Goal: Book appointment/travel/reservation

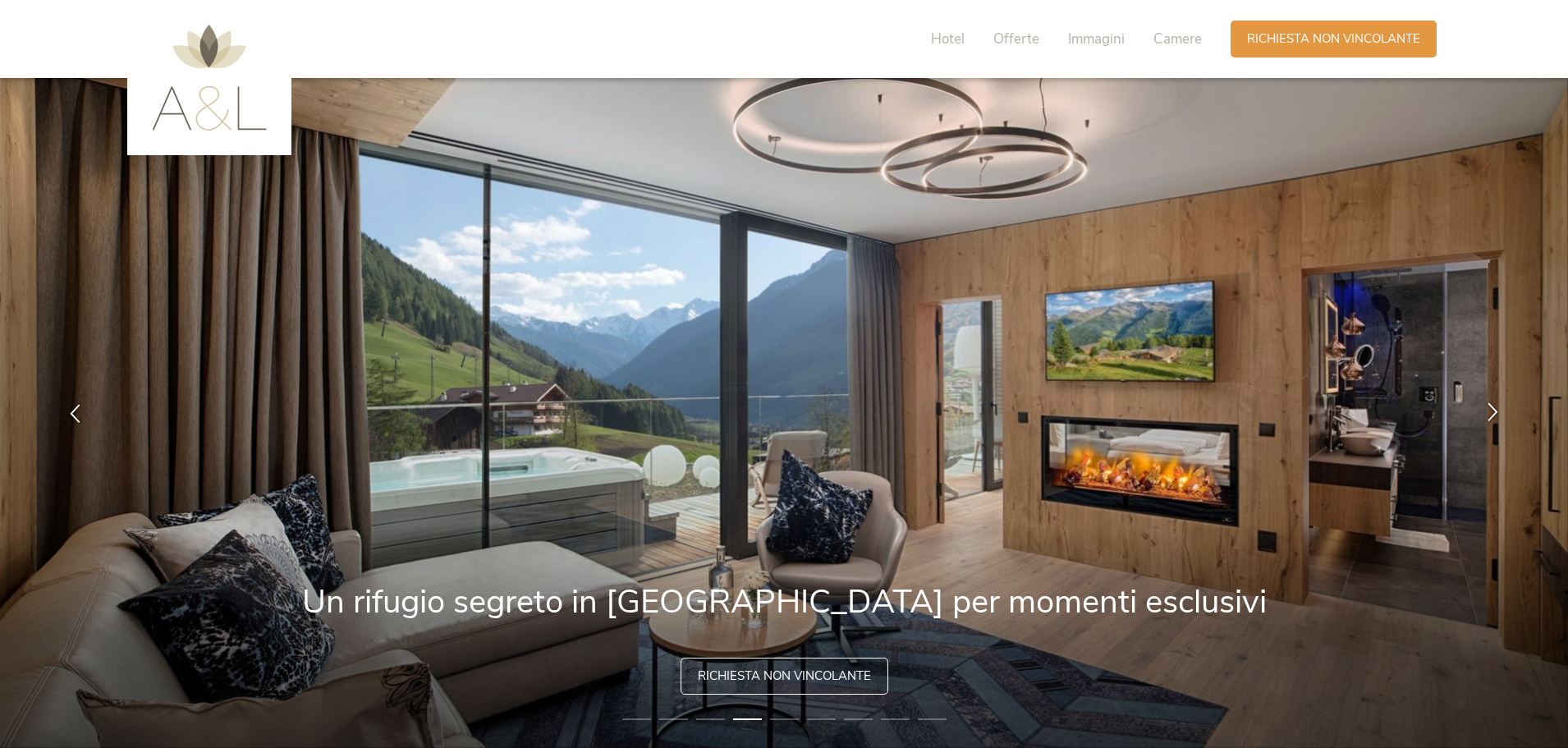
click at [1483, 405] on div at bounding box center [1493, 413] width 52 height 52
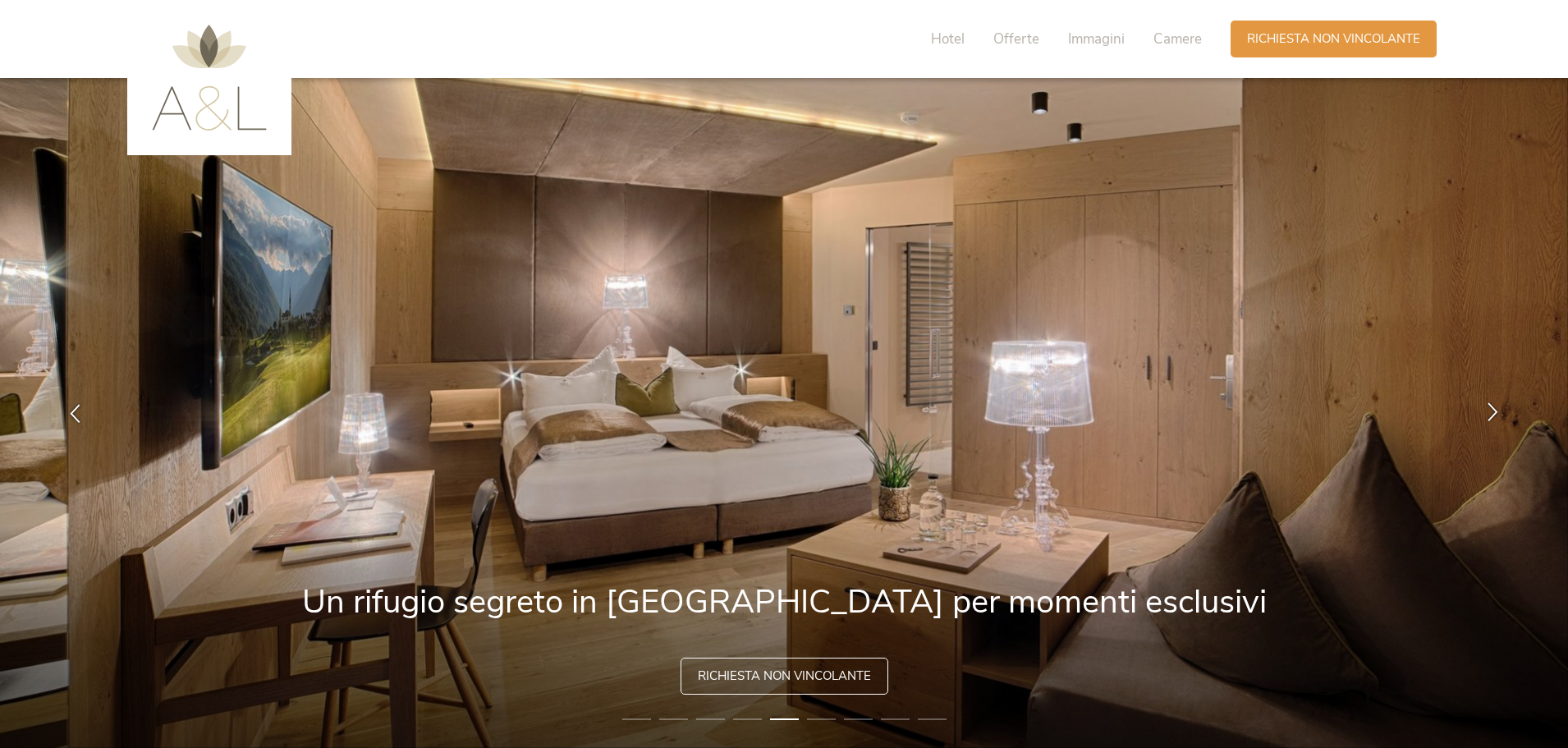
click at [1494, 412] on icon at bounding box center [1493, 411] width 19 height 19
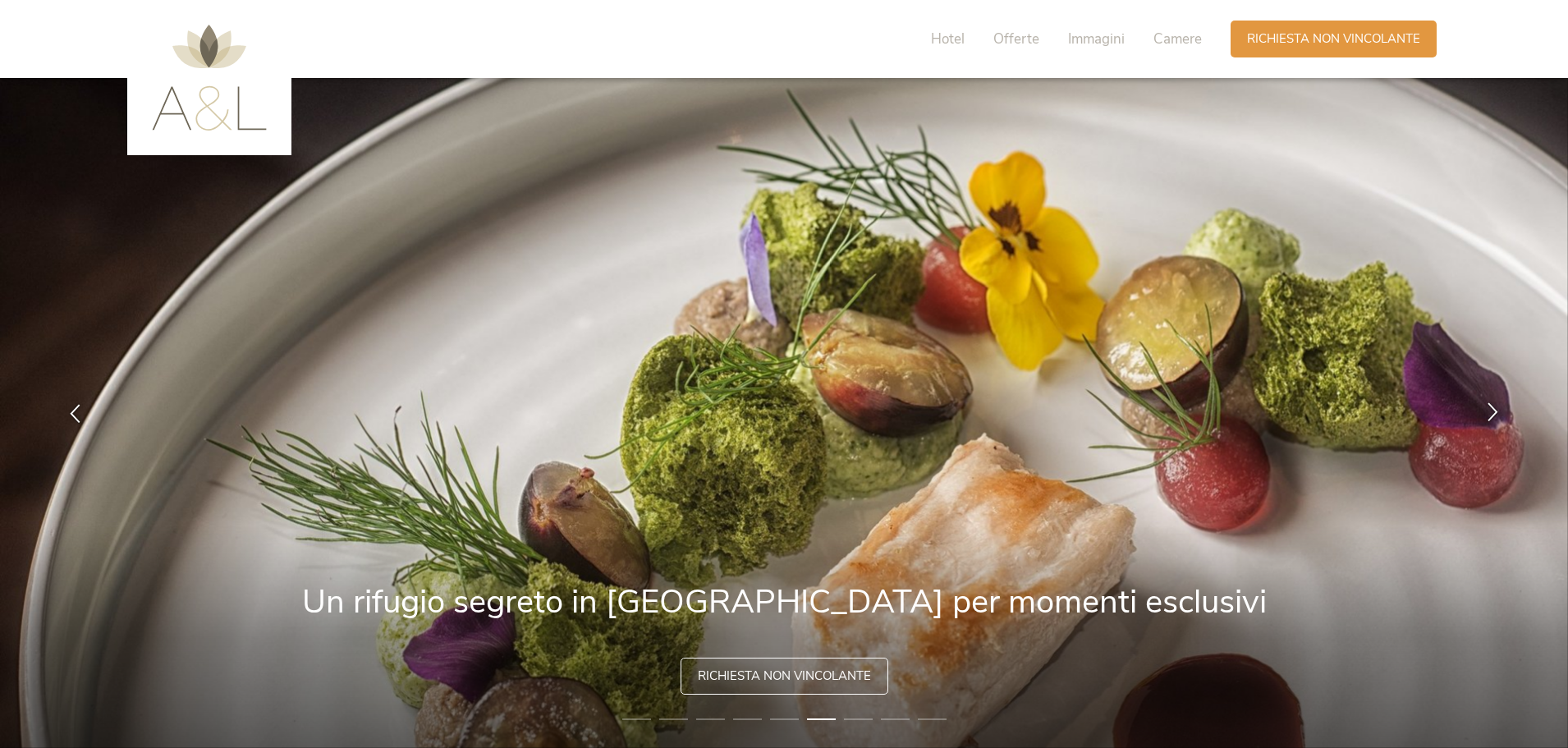
click at [1494, 412] on icon at bounding box center [1493, 411] width 19 height 19
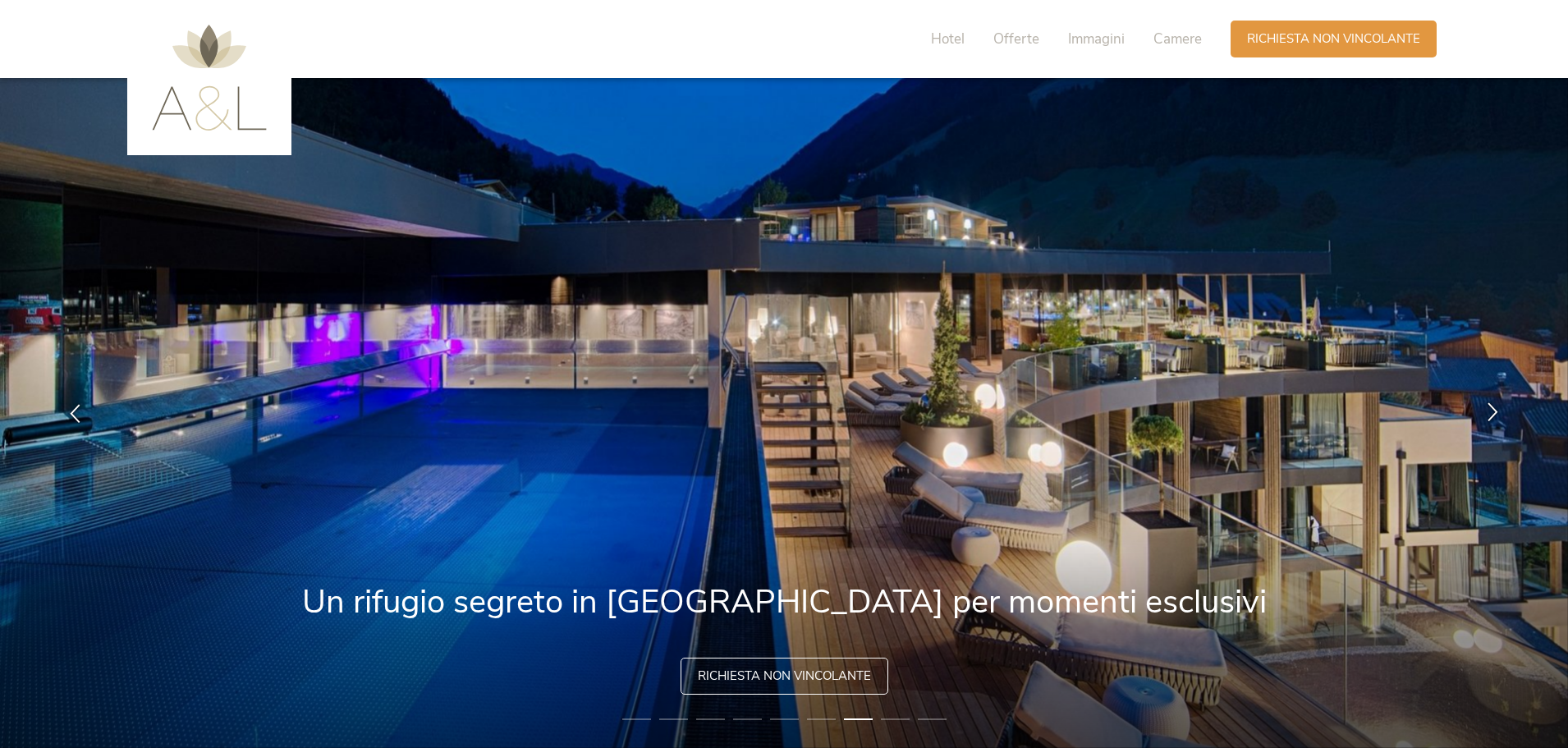
click at [1485, 419] on icon at bounding box center [1493, 411] width 19 height 19
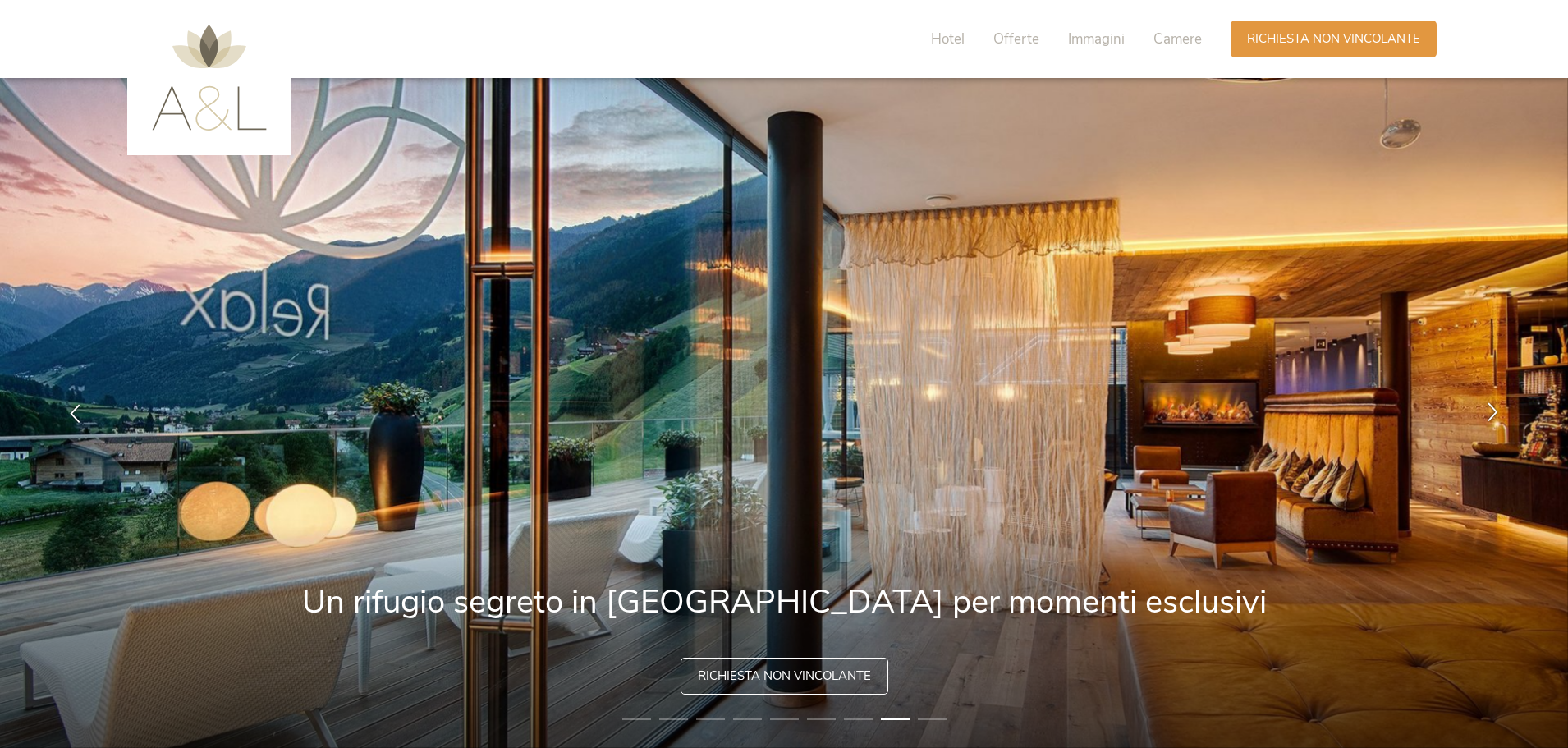
click at [1486, 409] on icon at bounding box center [1493, 411] width 19 height 19
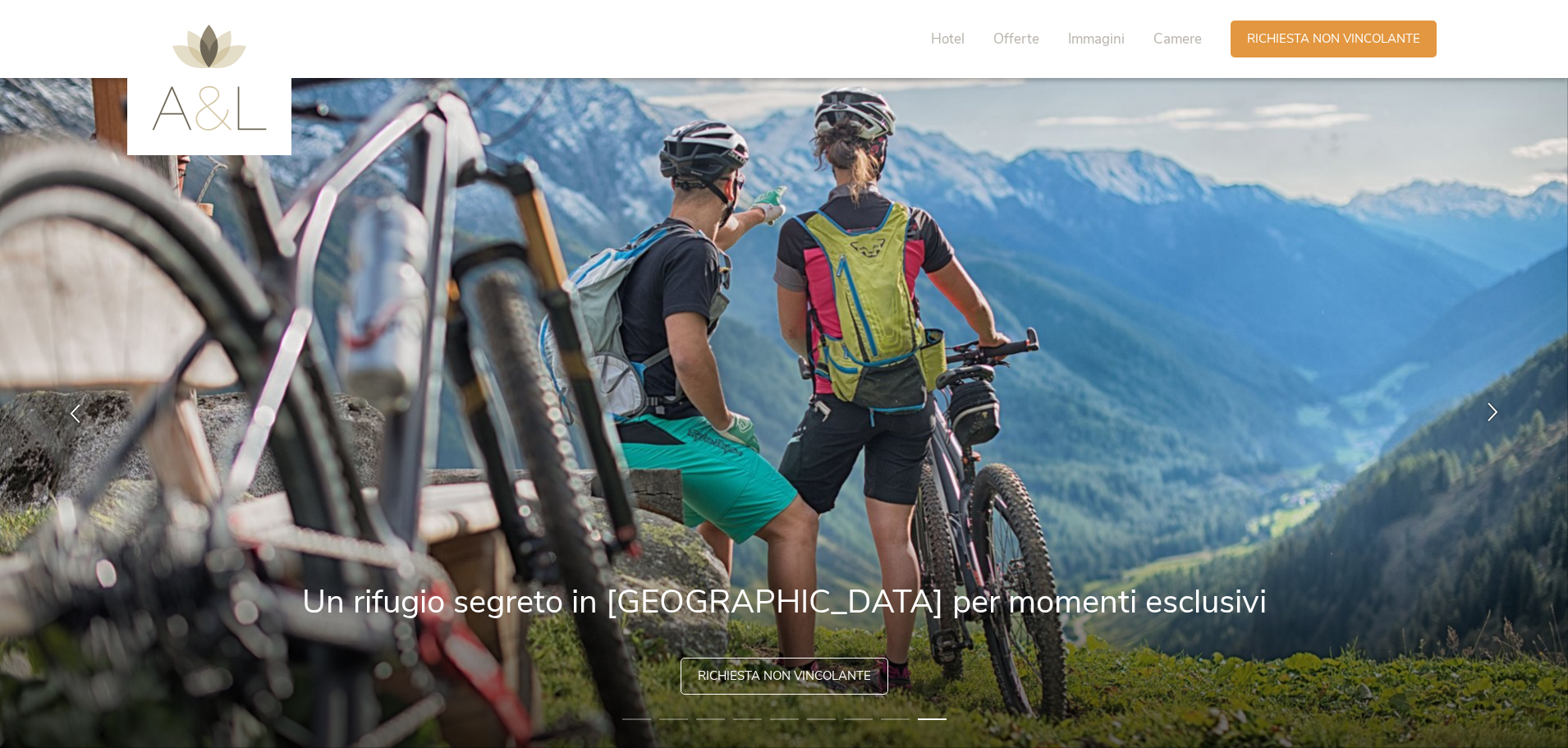
click at [1486, 409] on icon at bounding box center [1493, 411] width 19 height 19
click at [937, 34] on span "Hotel" at bounding box center [948, 39] width 34 height 19
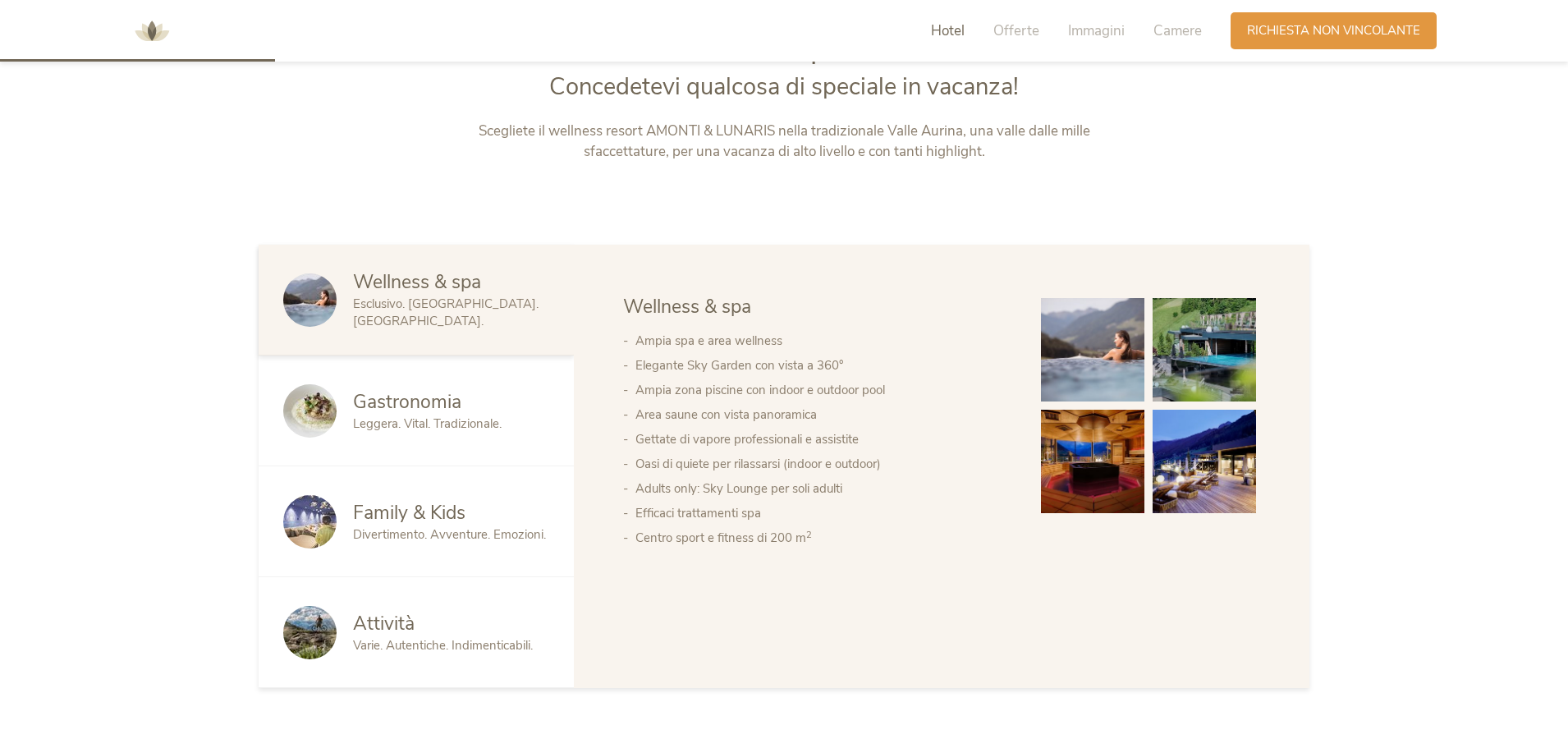
scroll to position [887, 0]
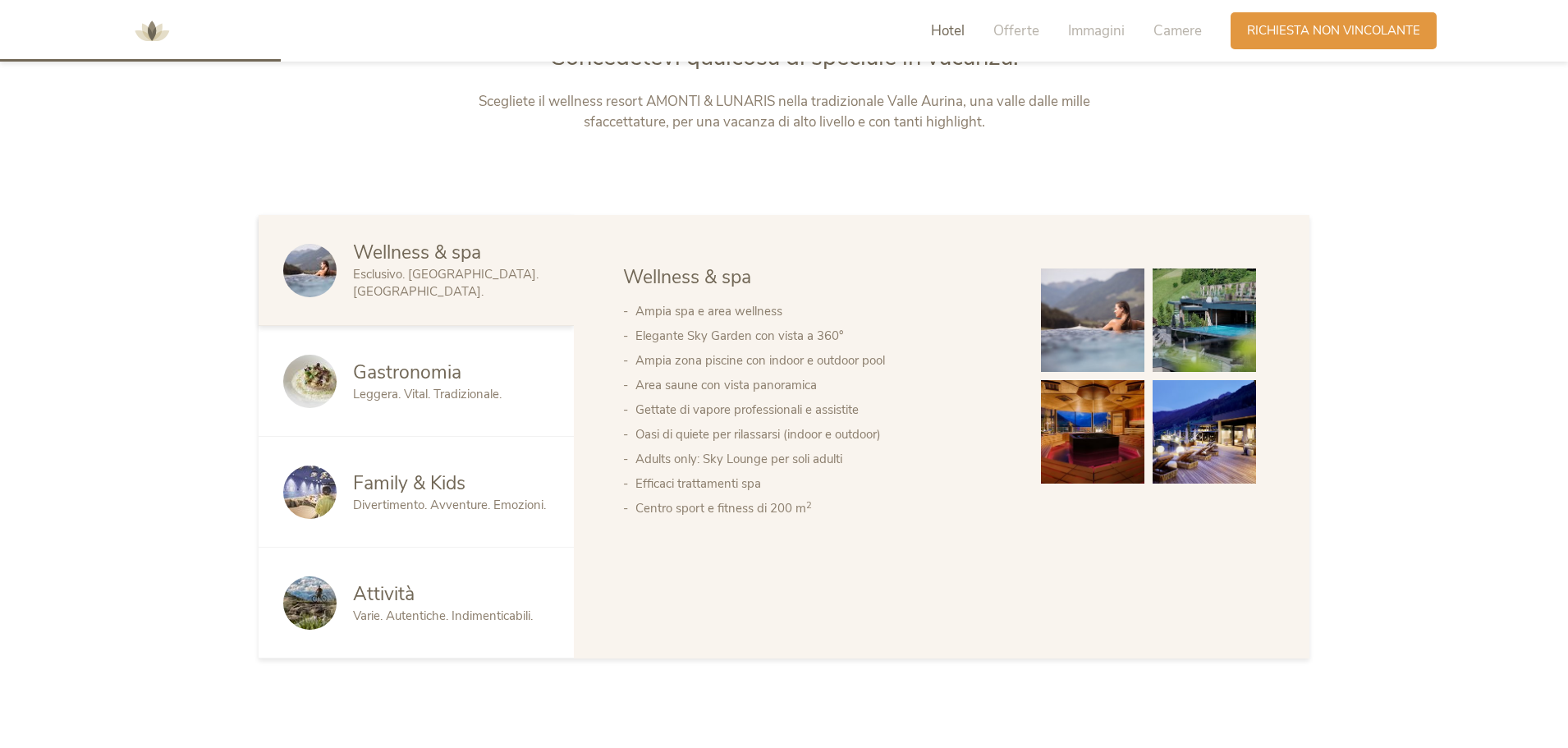
click at [407, 276] on span "Esclusivo. [GEOGRAPHIC_DATA]. [GEOGRAPHIC_DATA]." at bounding box center [446, 283] width 186 height 34
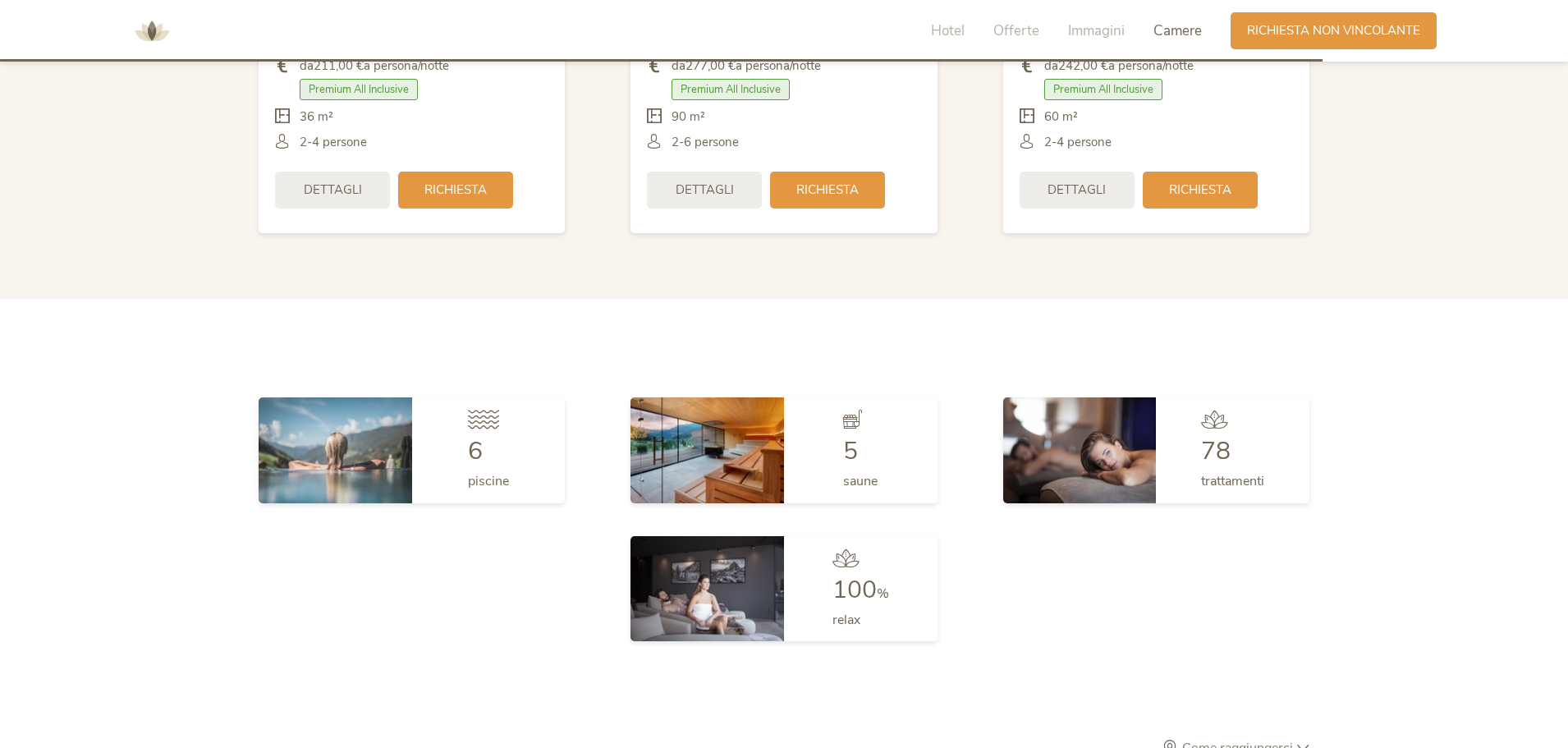
scroll to position [4418, 0]
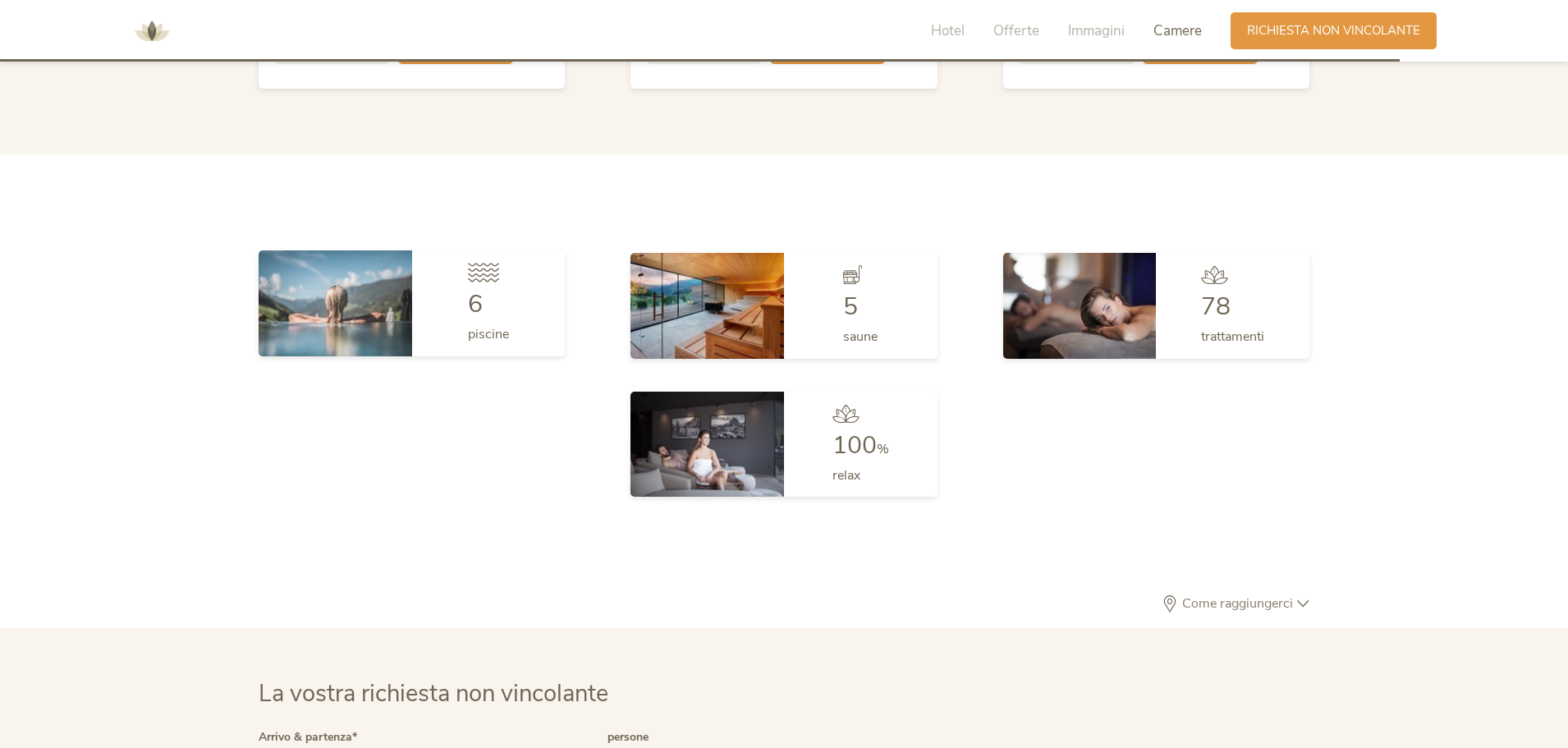
click at [331, 299] on img at bounding box center [336, 303] width 154 height 105
click at [481, 335] on span "piscine" at bounding box center [488, 335] width 41 height 18
click at [477, 272] on icon at bounding box center [483, 272] width 31 height 19
click at [333, 302] on img at bounding box center [336, 303] width 154 height 105
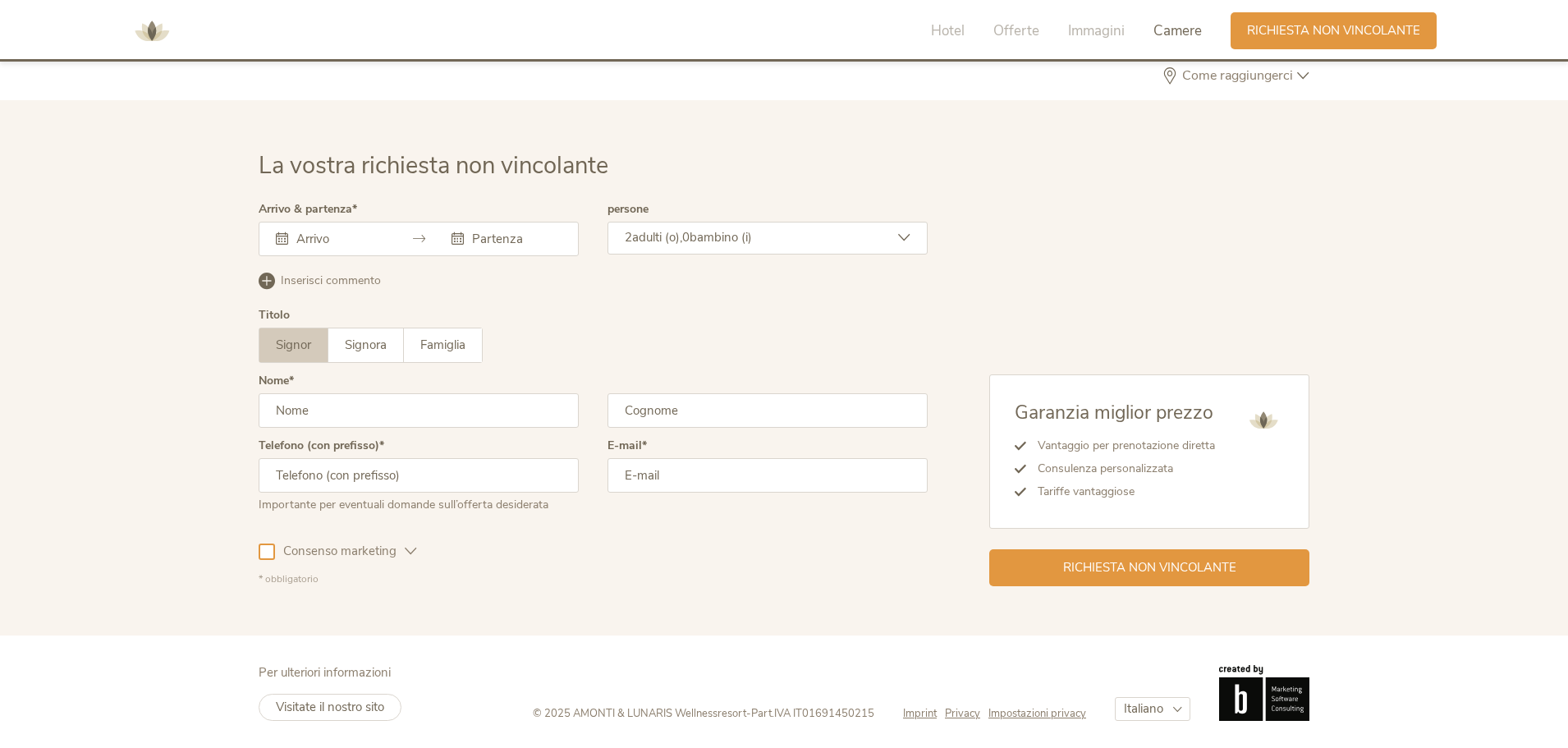
scroll to position [4947, 0]
click at [292, 234] on div at bounding box center [331, 237] width 110 height 16
click at [296, 231] on input "text" at bounding box center [340, 237] width 94 height 16
drag, startPoint x: 123, startPoint y: 260, endPoint x: 147, endPoint y: 256, distance: 24.3
click at [123, 260] on div "La vostra richiesta non vincolante Arrivo & partenza [DATE] Lun Mar Mer Gio Ven…" at bounding box center [784, 367] width 1568 height 535
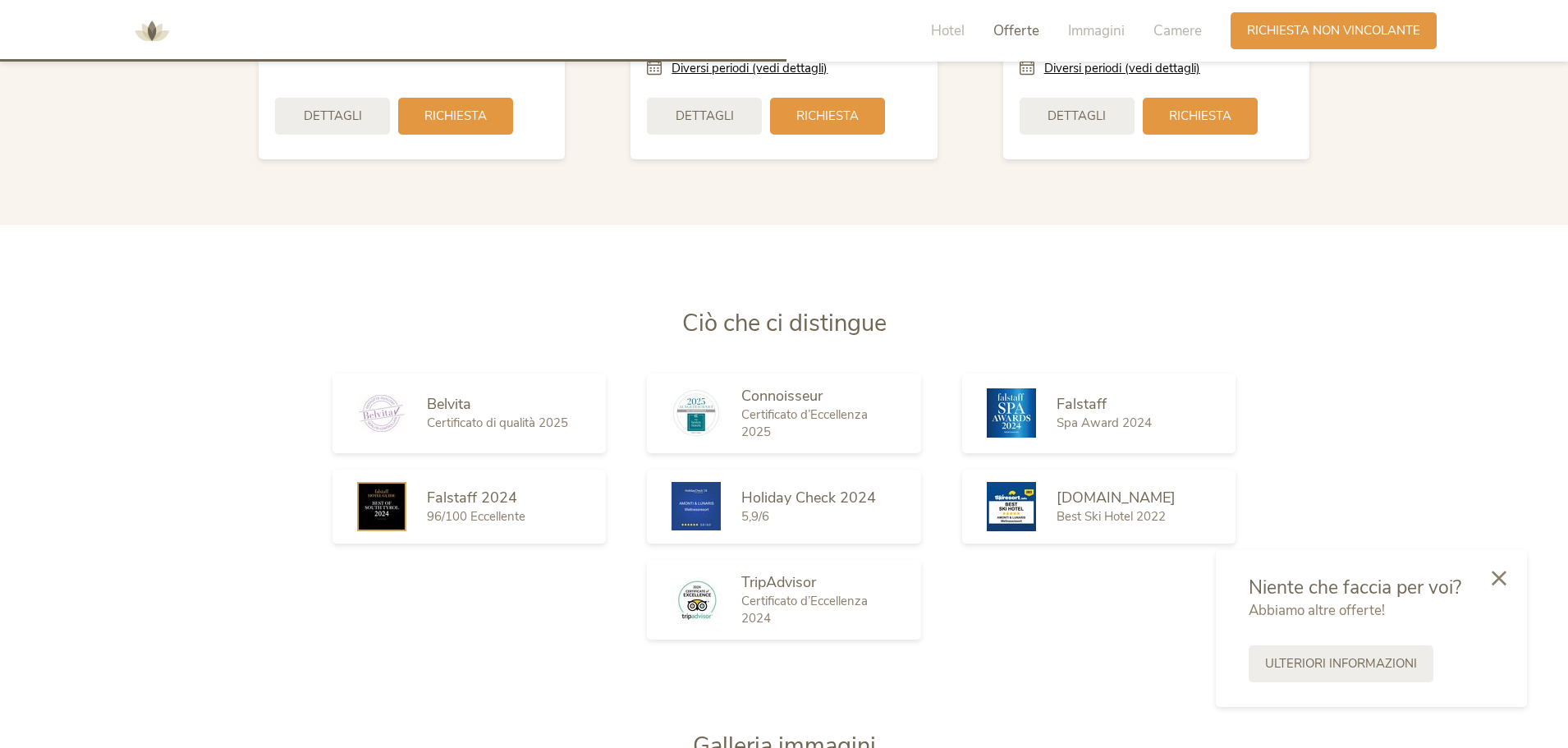
scroll to position [2320, 0]
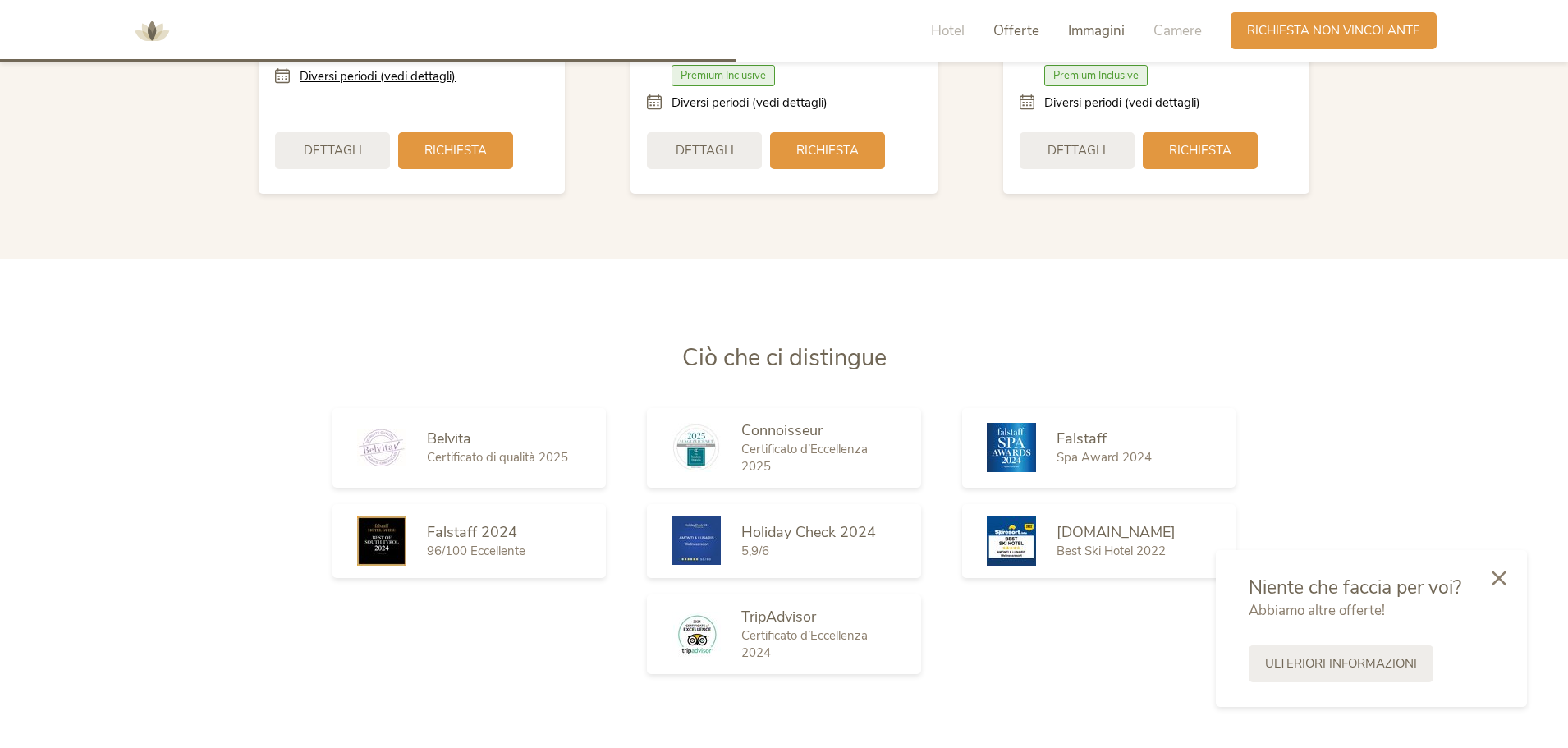
click at [1088, 32] on span "Immagini" at bounding box center [1097, 30] width 57 height 19
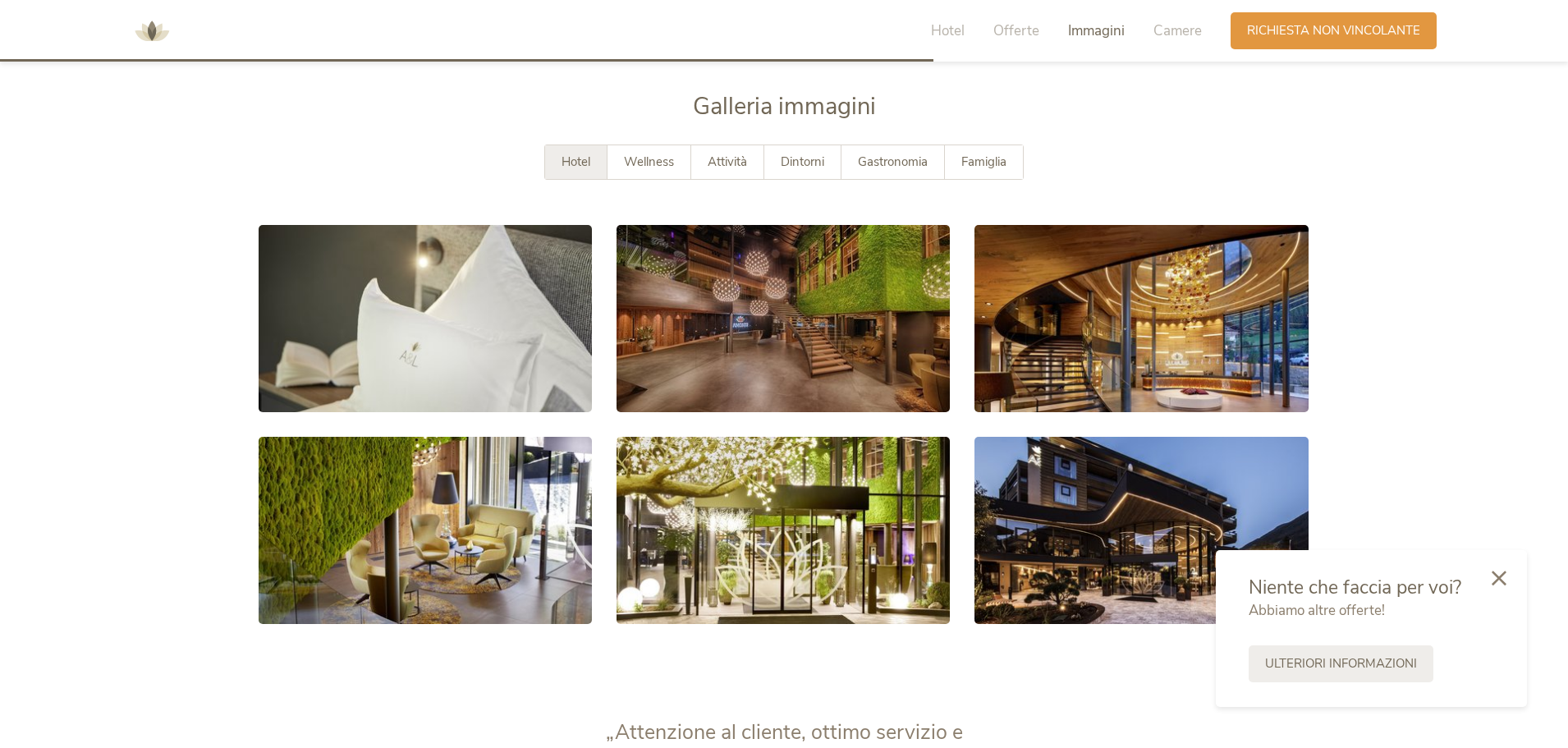
scroll to position [3002, 0]
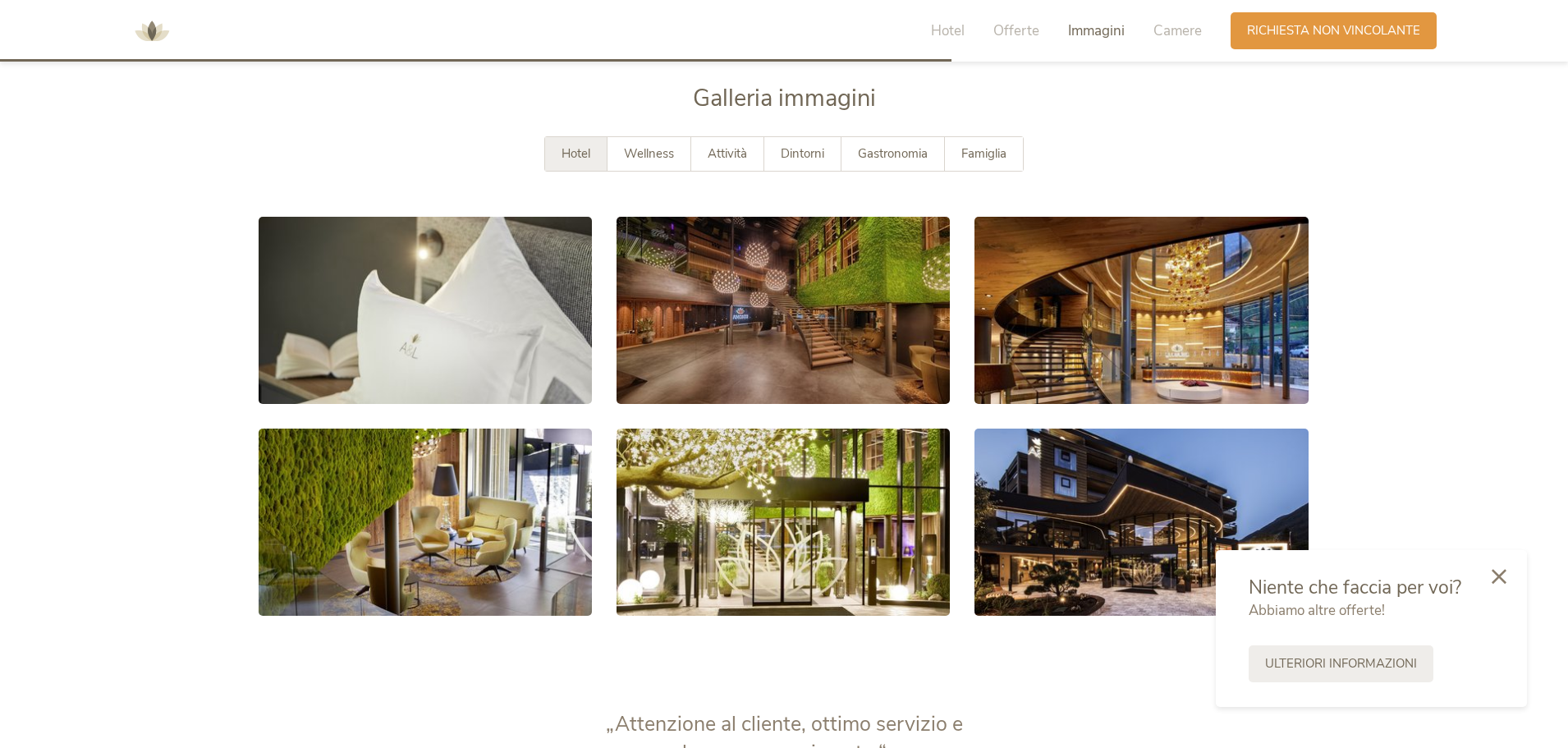
click at [1493, 577] on icon at bounding box center [1499, 576] width 15 height 15
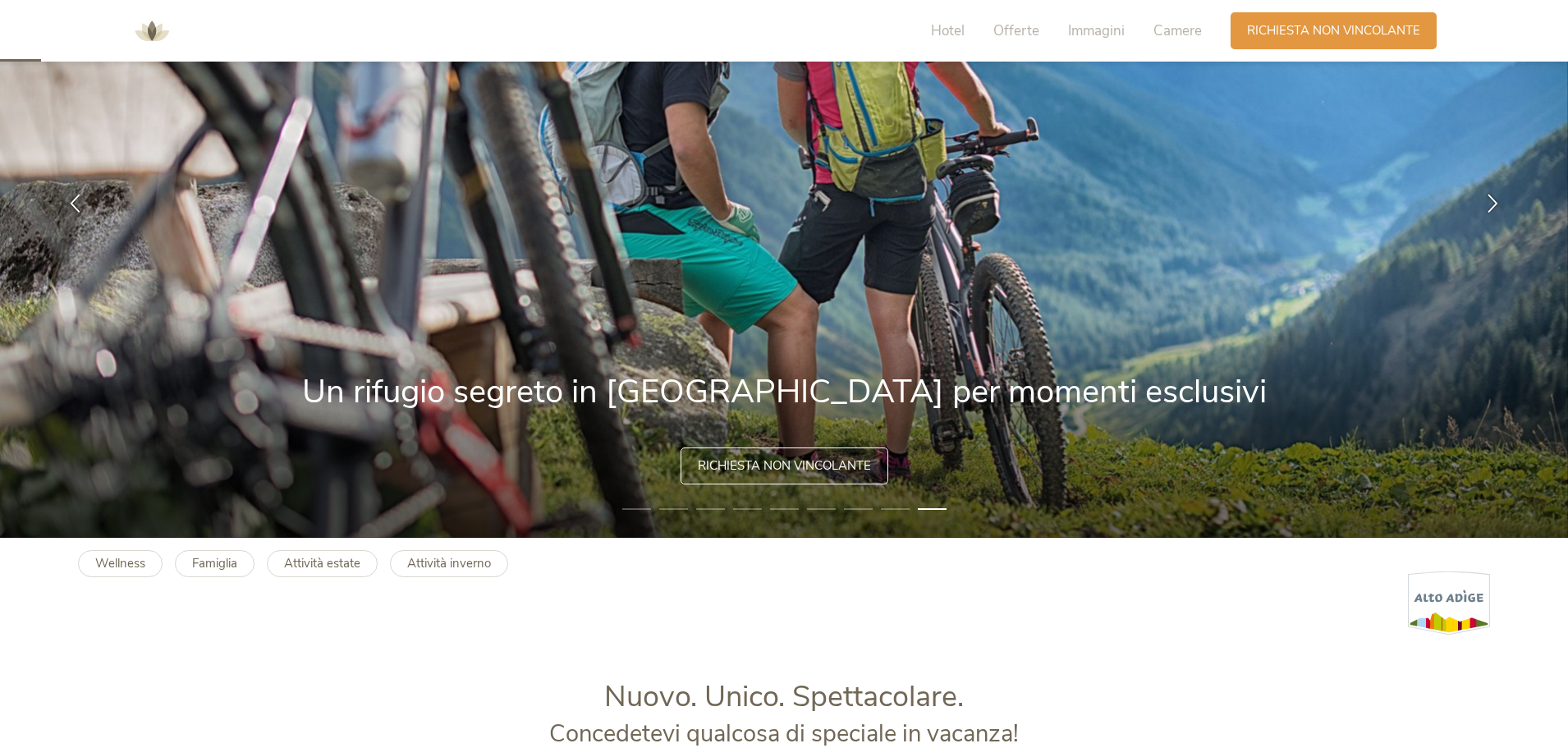
scroll to position [0, 0]
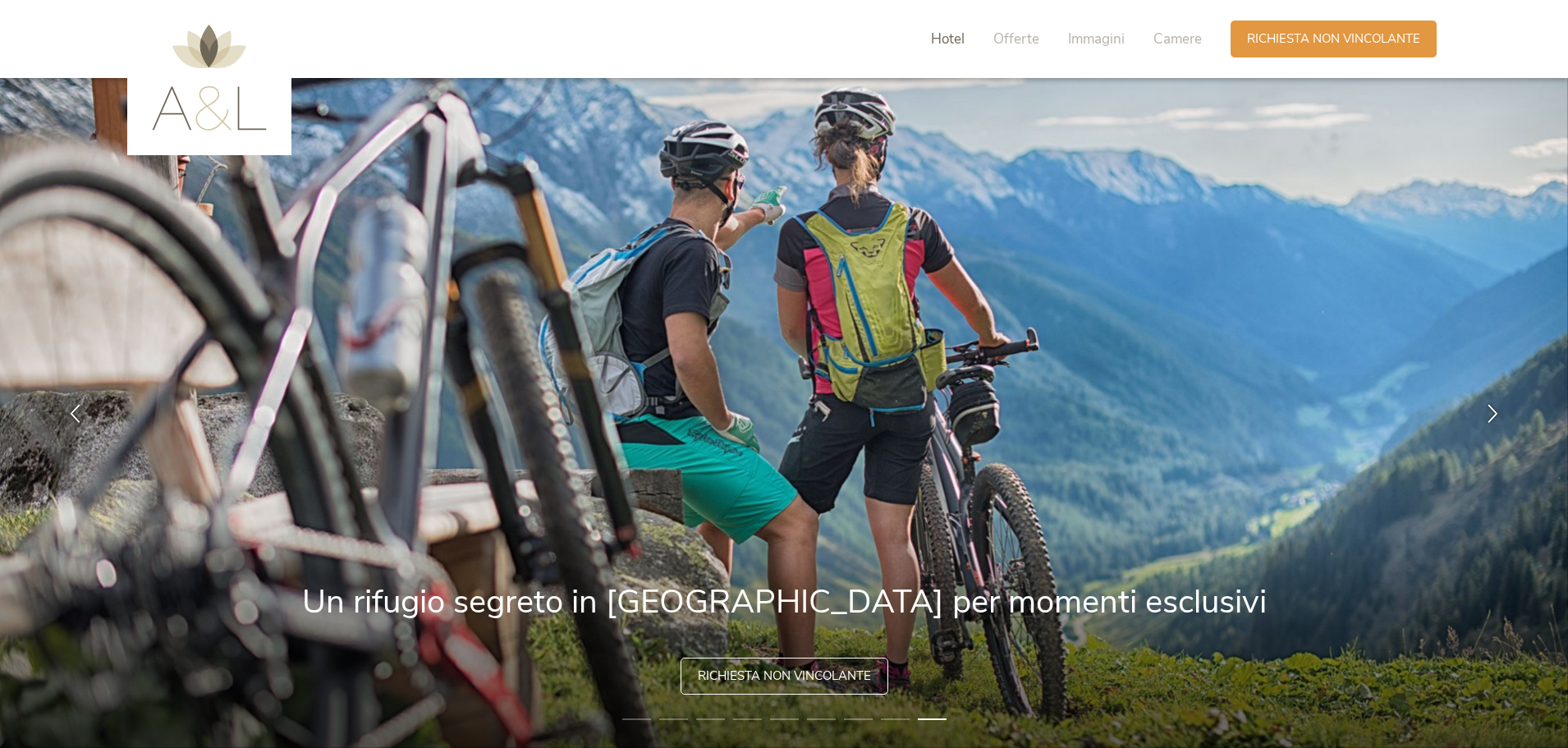
click at [936, 33] on span "Hotel" at bounding box center [948, 39] width 34 height 19
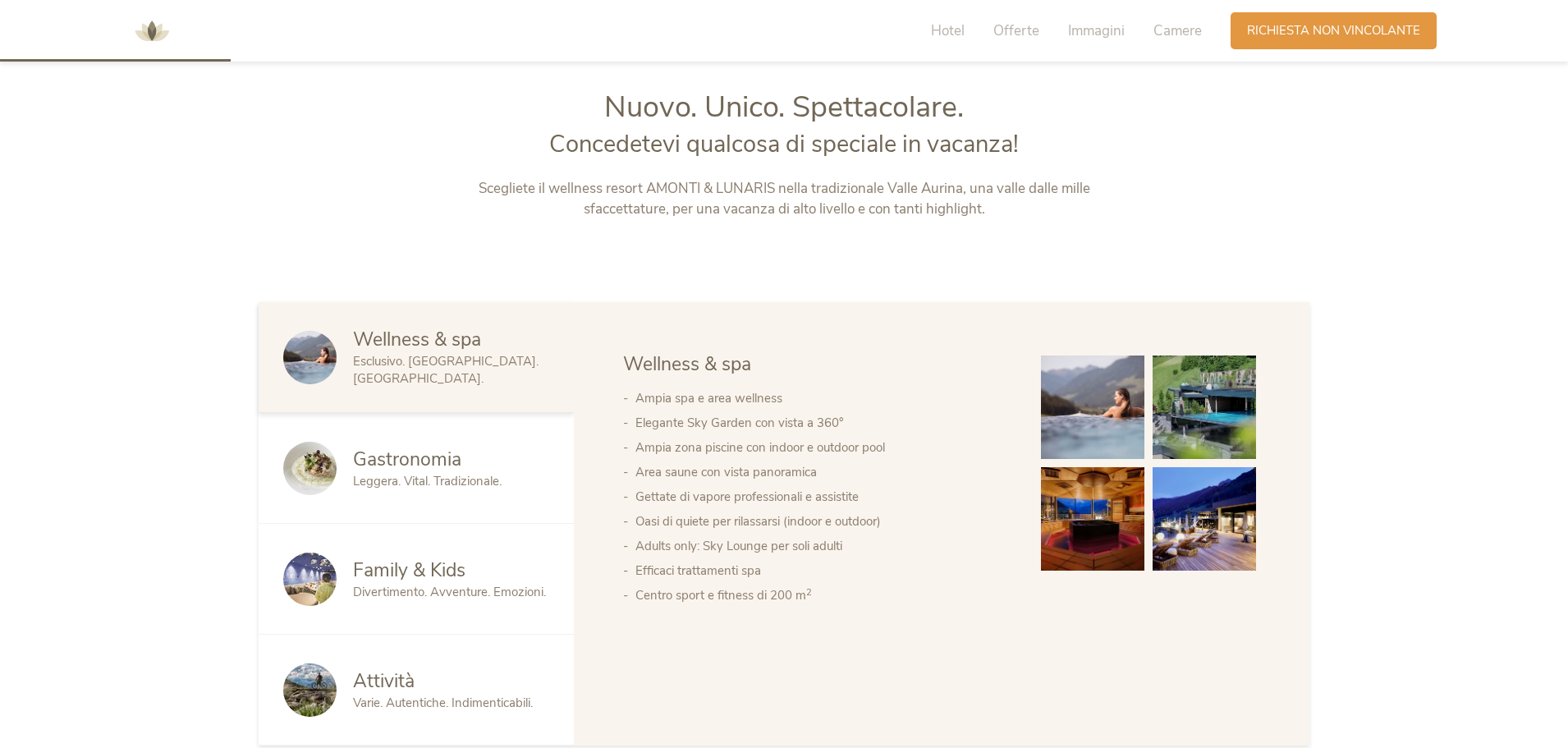
scroll to position [805, 0]
